Goal: Transaction & Acquisition: Purchase product/service

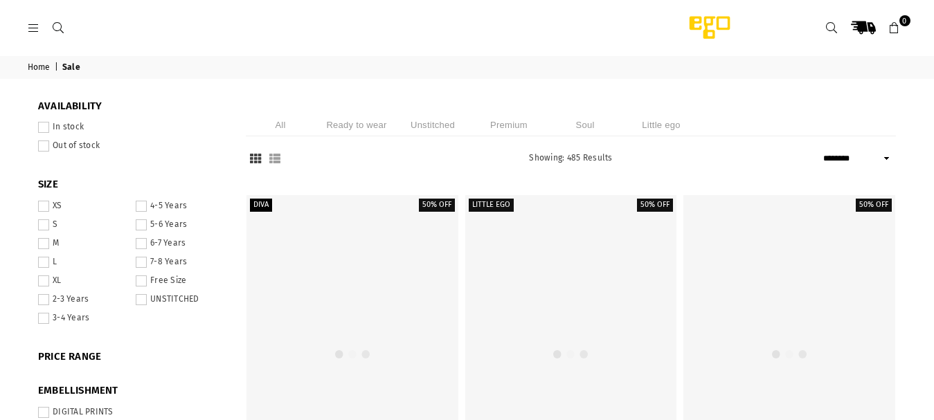
select select "******"
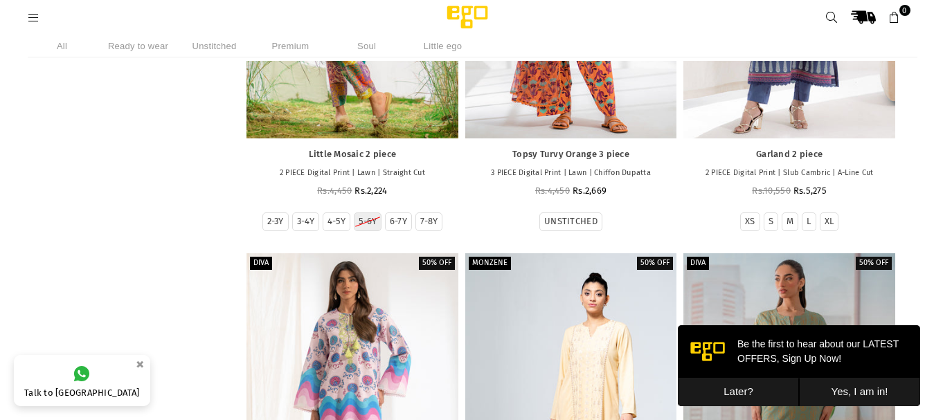
scroll to position [2900, 0]
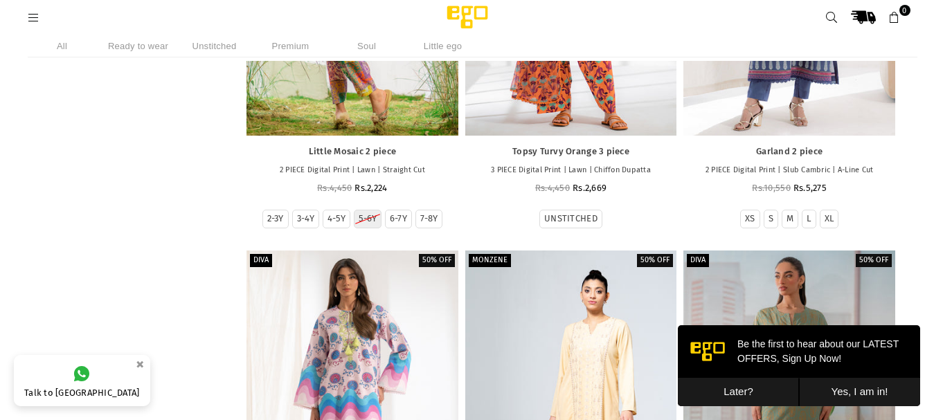
click at [147, 319] on div "**********" at bounding box center [142, 257] width 208 height 6158
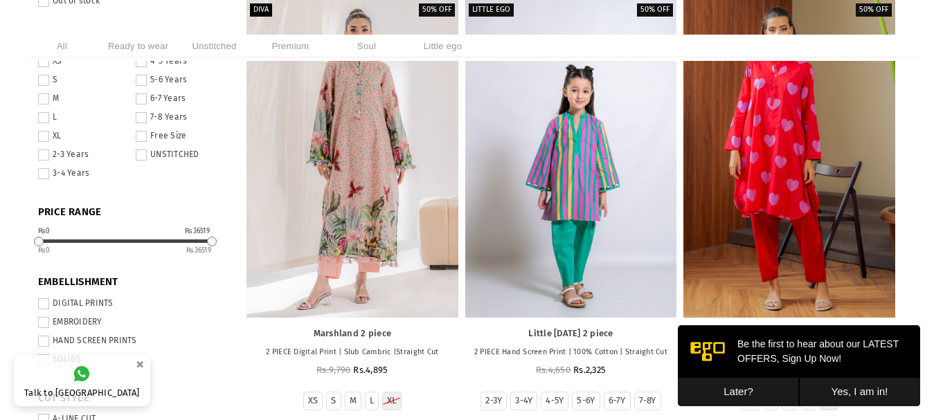
scroll to position [0, 0]
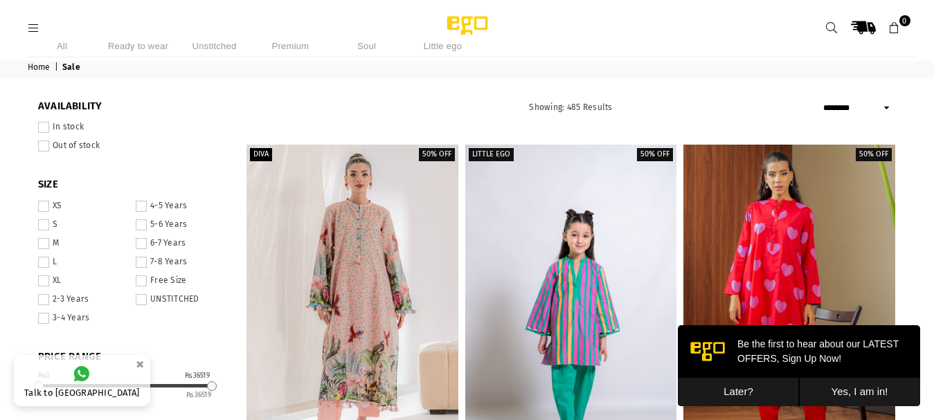
click at [154, 48] on li "Ready to wear" at bounding box center [138, 46] width 69 height 23
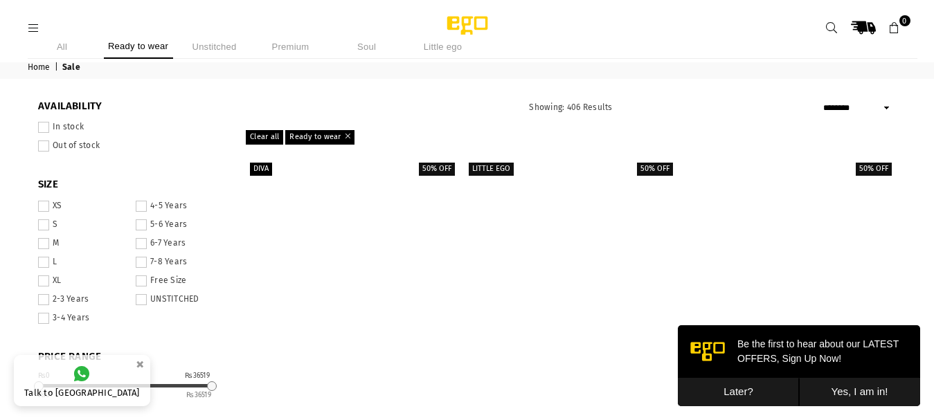
click at [41, 228] on span at bounding box center [43, 224] width 11 height 11
click at [42, 244] on span at bounding box center [43, 243] width 11 height 11
click at [43, 266] on span at bounding box center [43, 262] width 11 height 11
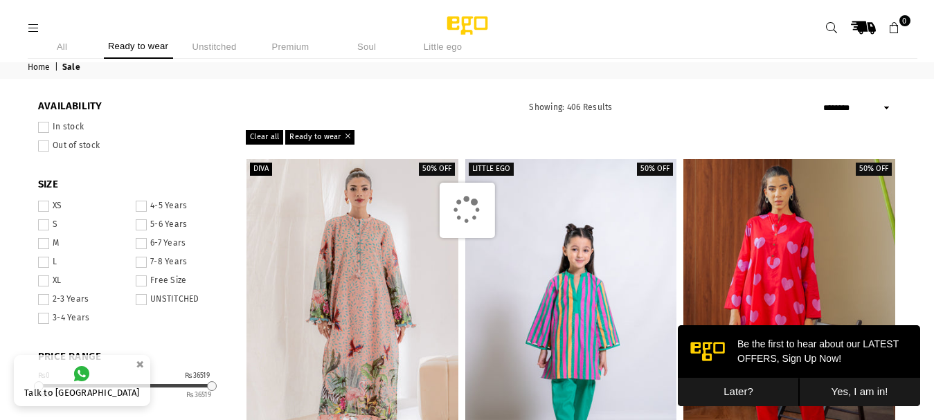
click at [141, 386] on div at bounding box center [124, 385] width 173 height 3
drag, startPoint x: 214, startPoint y: 384, endPoint x: 191, endPoint y: 386, distance: 22.9
click at [207, 388] on div at bounding box center [212, 386] width 10 height 10
click at [135, 389] on div "0 36519" at bounding box center [124, 395] width 173 height 12
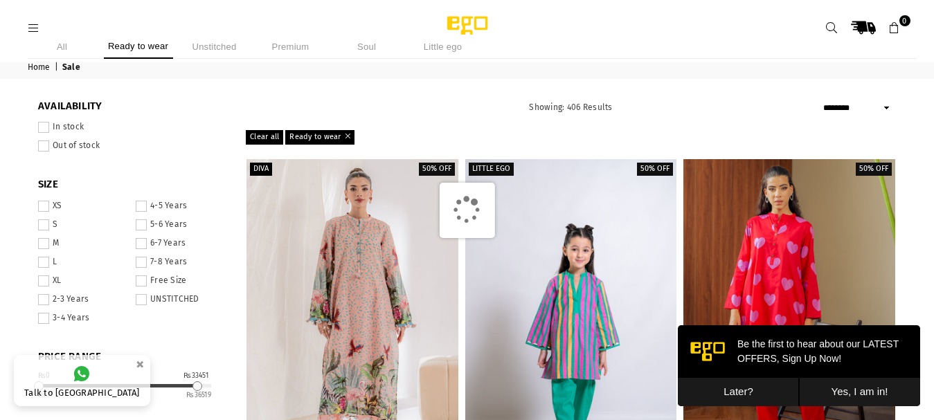
click at [129, 383] on div "PRICE RANGE From * To ***** ₨0 ₨33451 0 36519" at bounding box center [131, 374] width 187 height 49
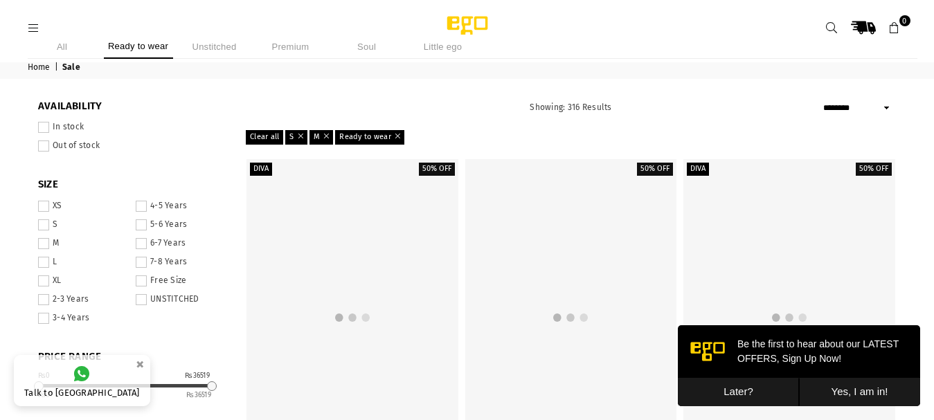
drag, startPoint x: 197, startPoint y: 388, endPoint x: 132, endPoint y: 386, distance: 64.4
click at [132, 386] on div at bounding box center [124, 385] width 173 height 3
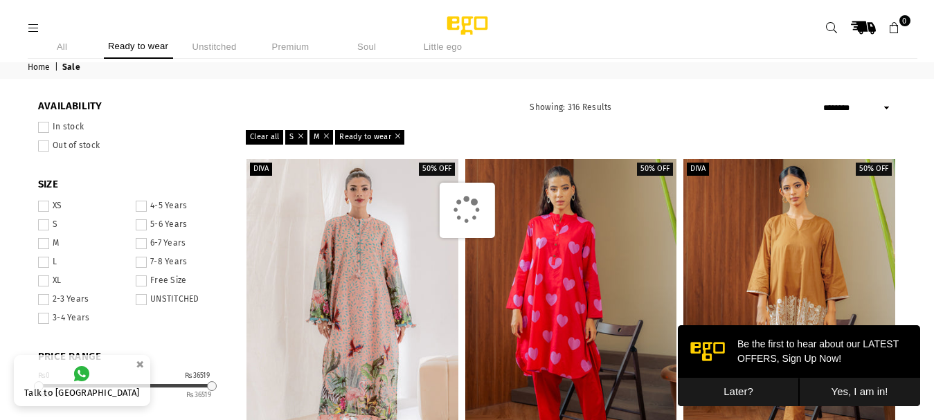
click at [132, 386] on div at bounding box center [124, 385] width 173 height 3
click at [44, 127] on span at bounding box center [43, 127] width 11 height 11
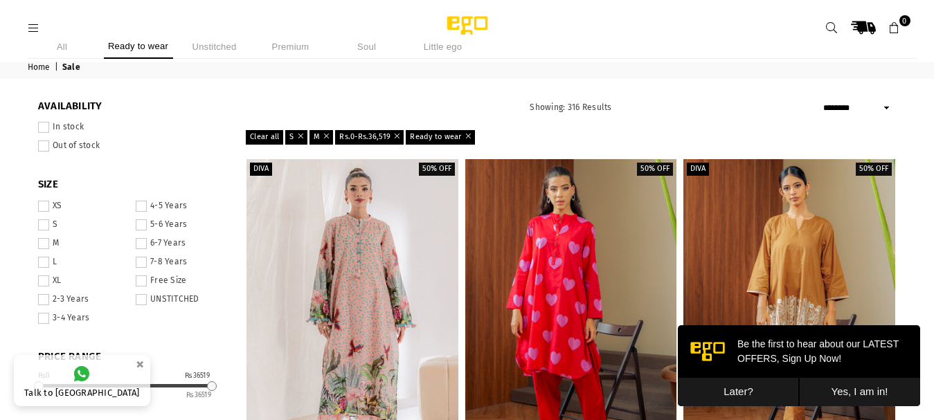
click at [786, 386] on button "Later?" at bounding box center [738, 392] width 121 height 28
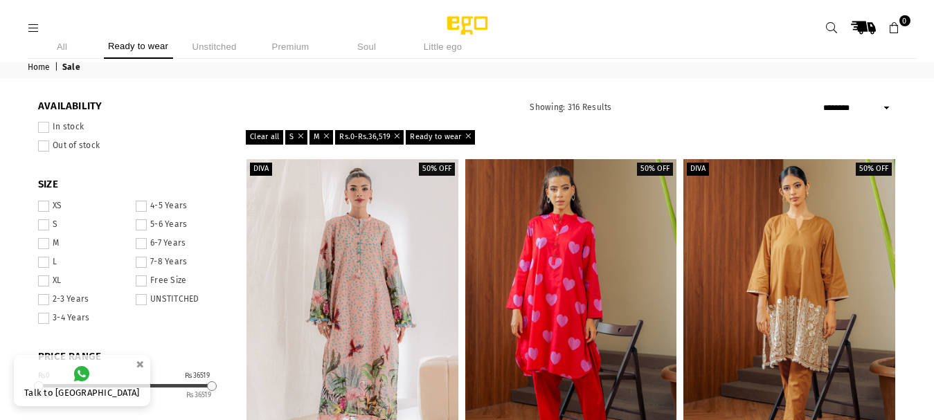
click at [284, 39] on li "Premium" at bounding box center [290, 47] width 69 height 24
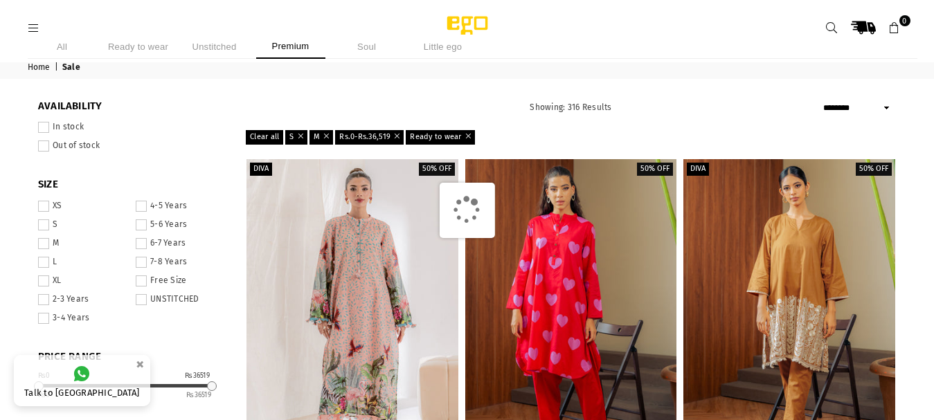
click at [581, 104] on span "Showing: 316 Results" at bounding box center [571, 107] width 82 height 10
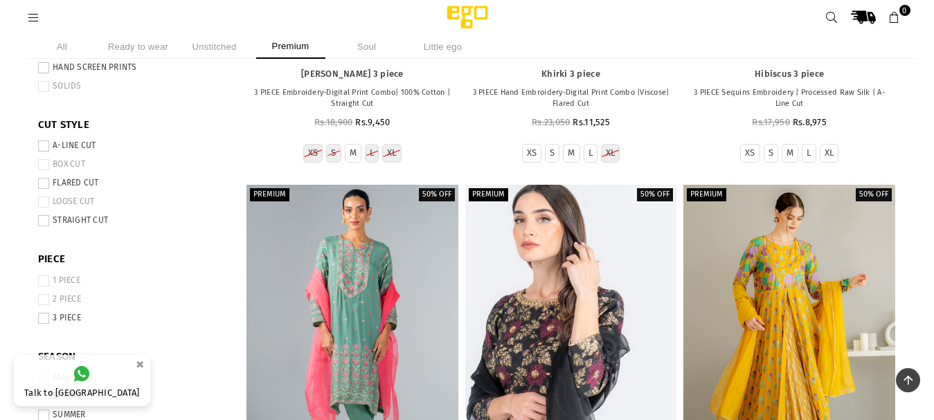
scroll to position [395, 0]
